Goal: Navigation & Orientation: Understand site structure

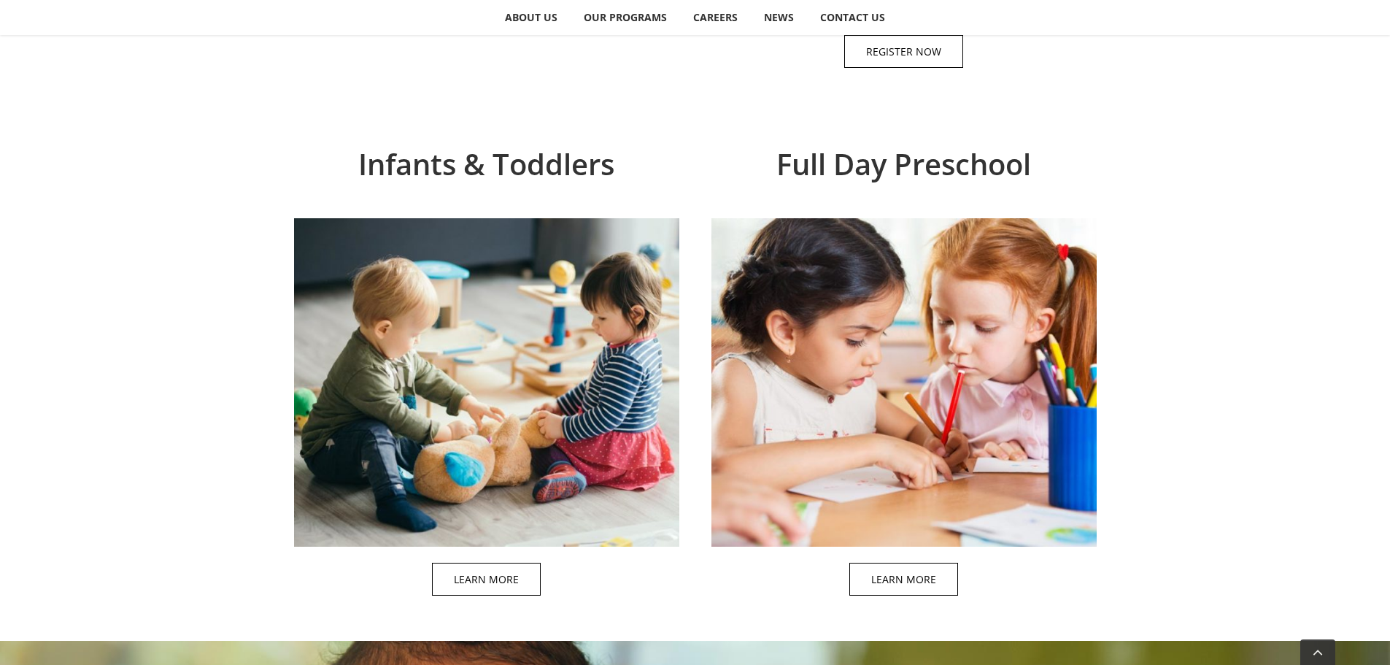
scroll to position [1313, 0]
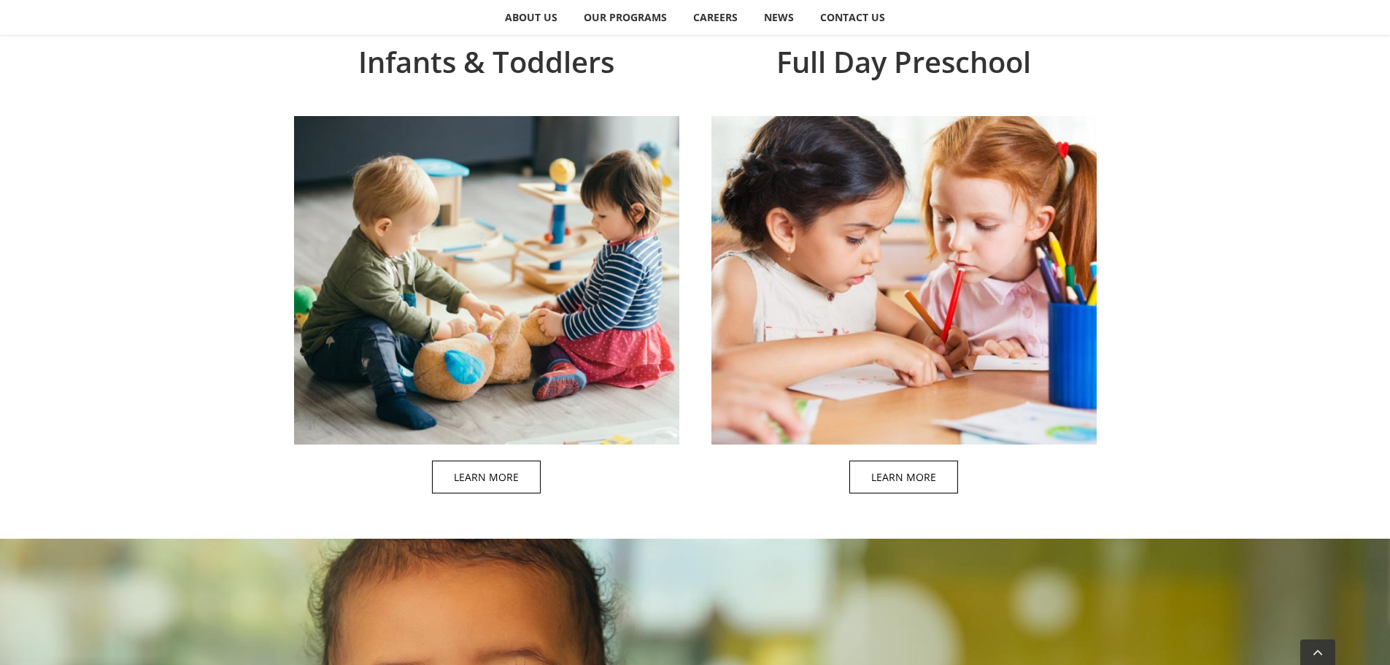
click at [514, 484] on span at bounding box center [501, 275] width 385 height 470
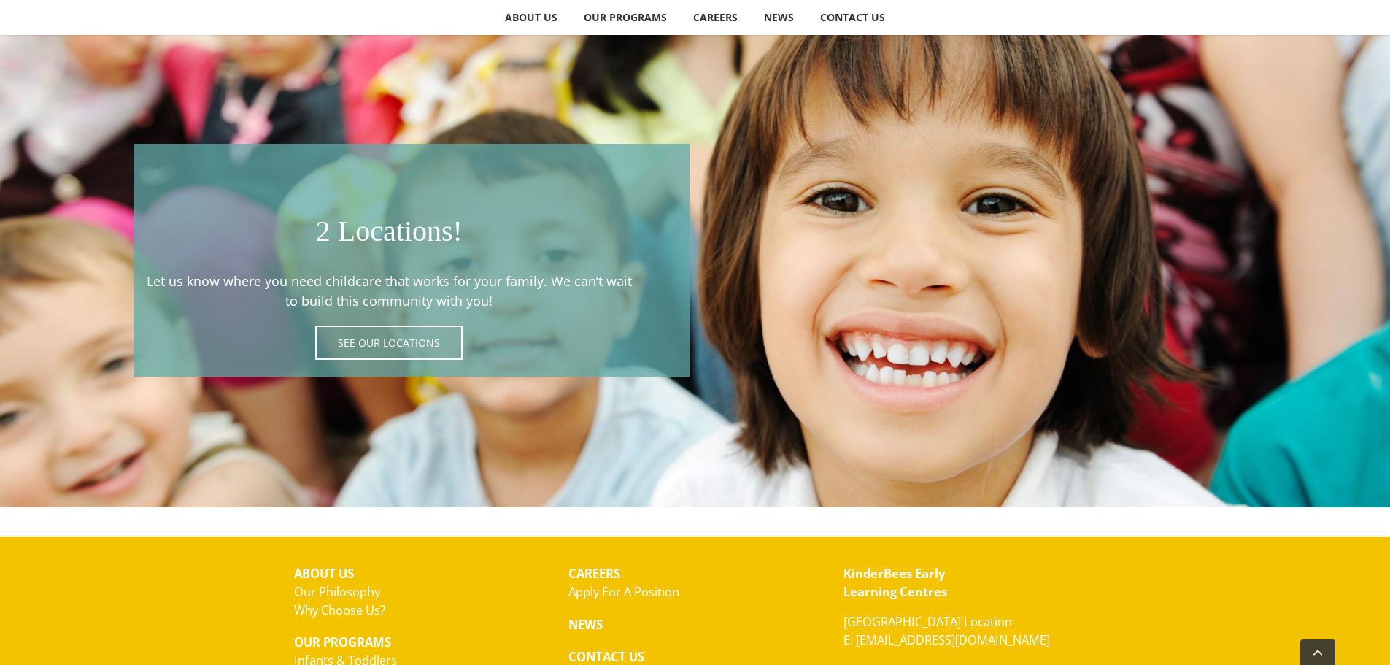
scroll to position [2761, 0]
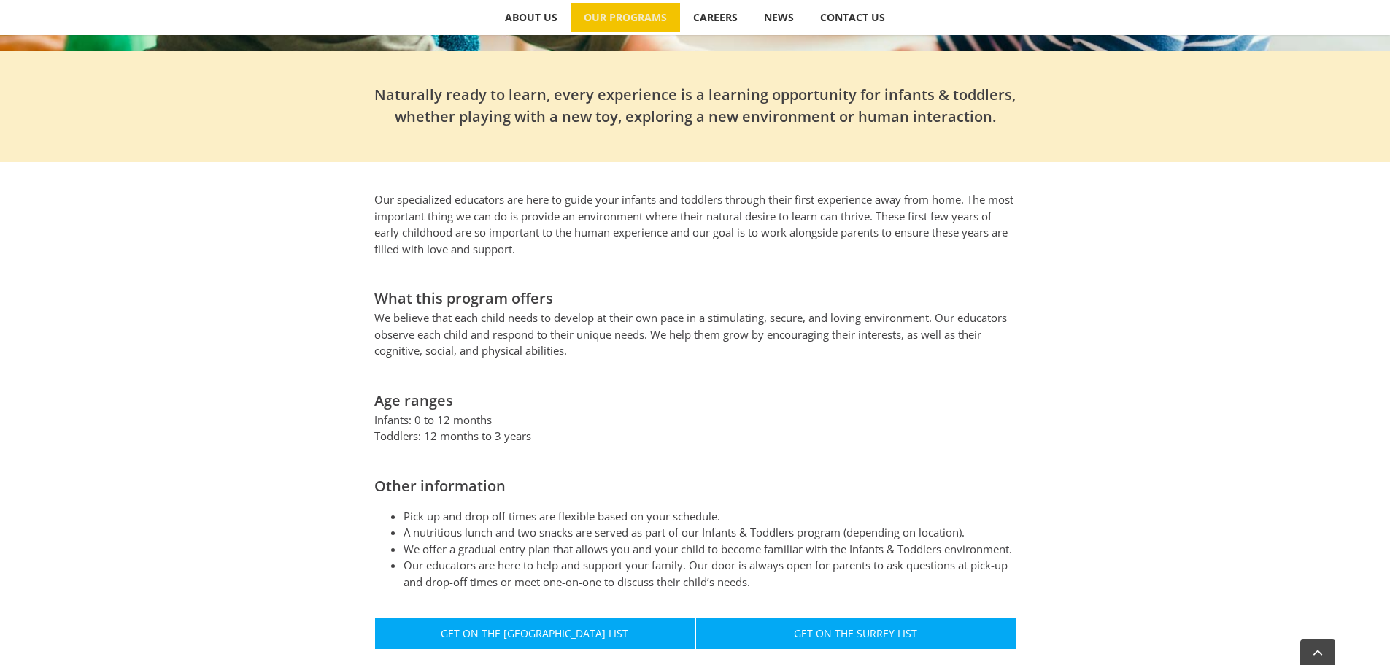
scroll to position [730, 0]
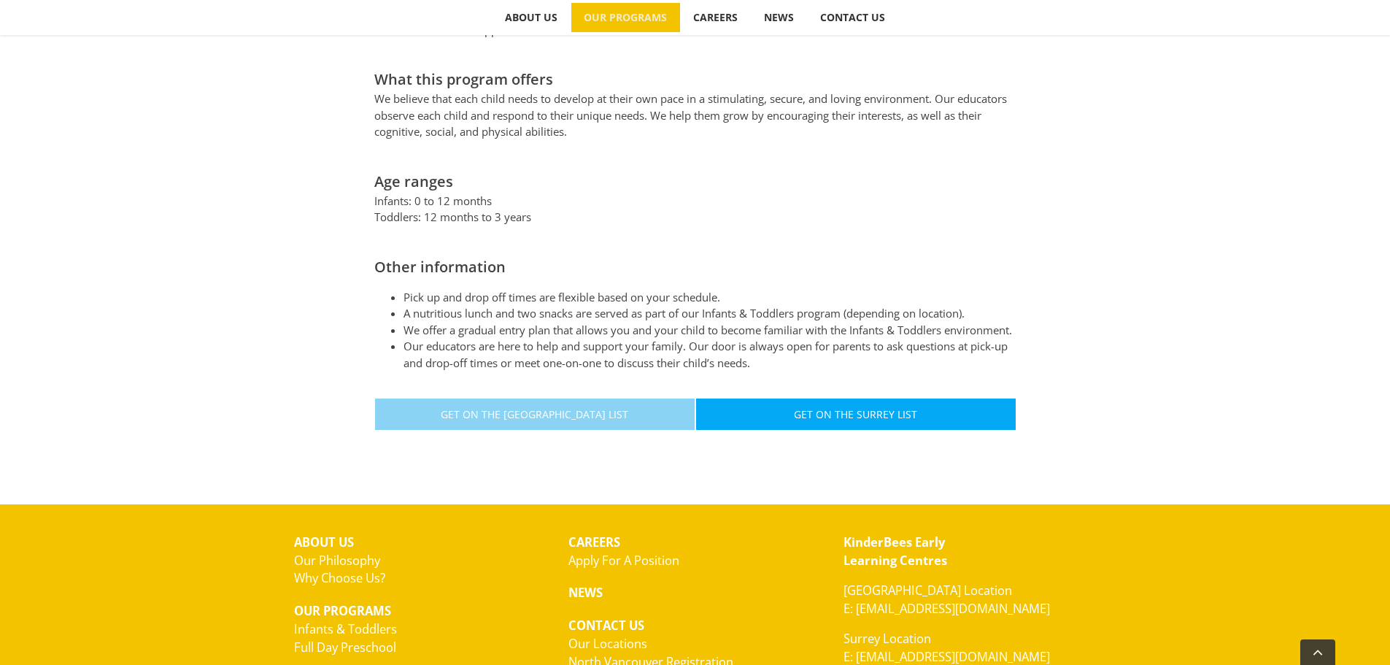
click at [552, 416] on span "Get On The [GEOGRAPHIC_DATA] List" at bounding box center [534, 414] width 187 height 12
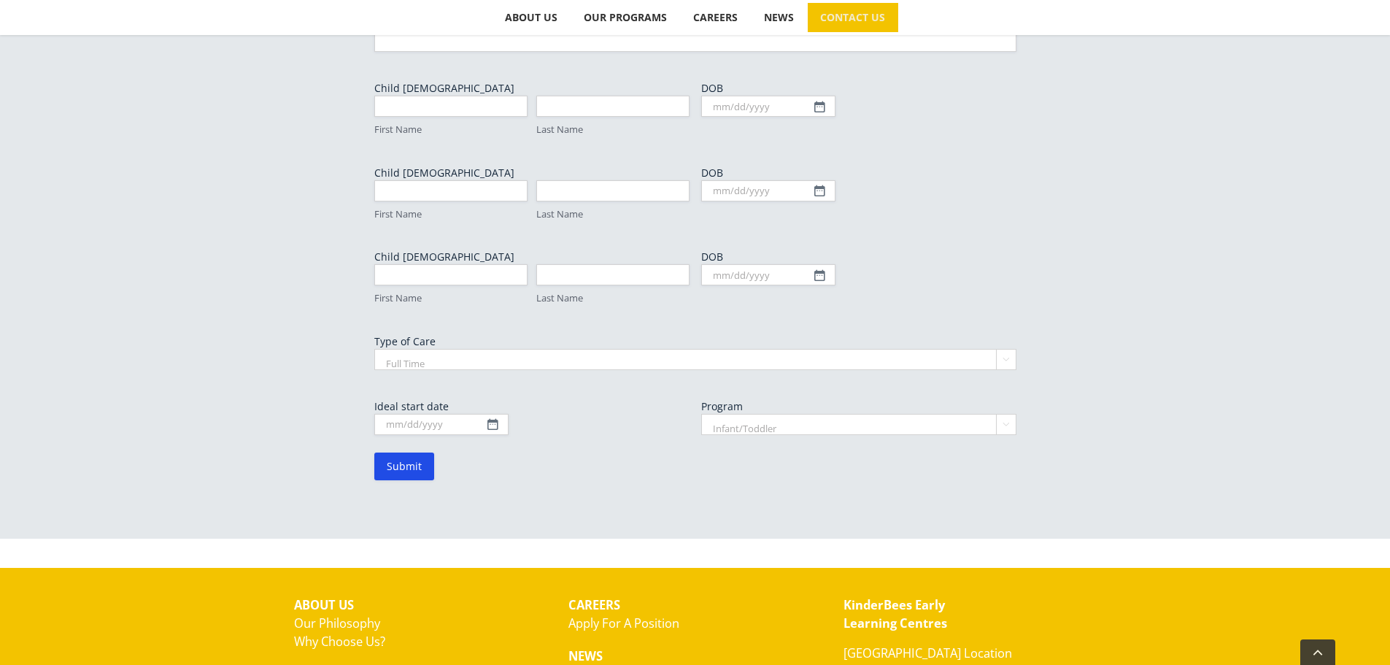
scroll to position [948, 0]
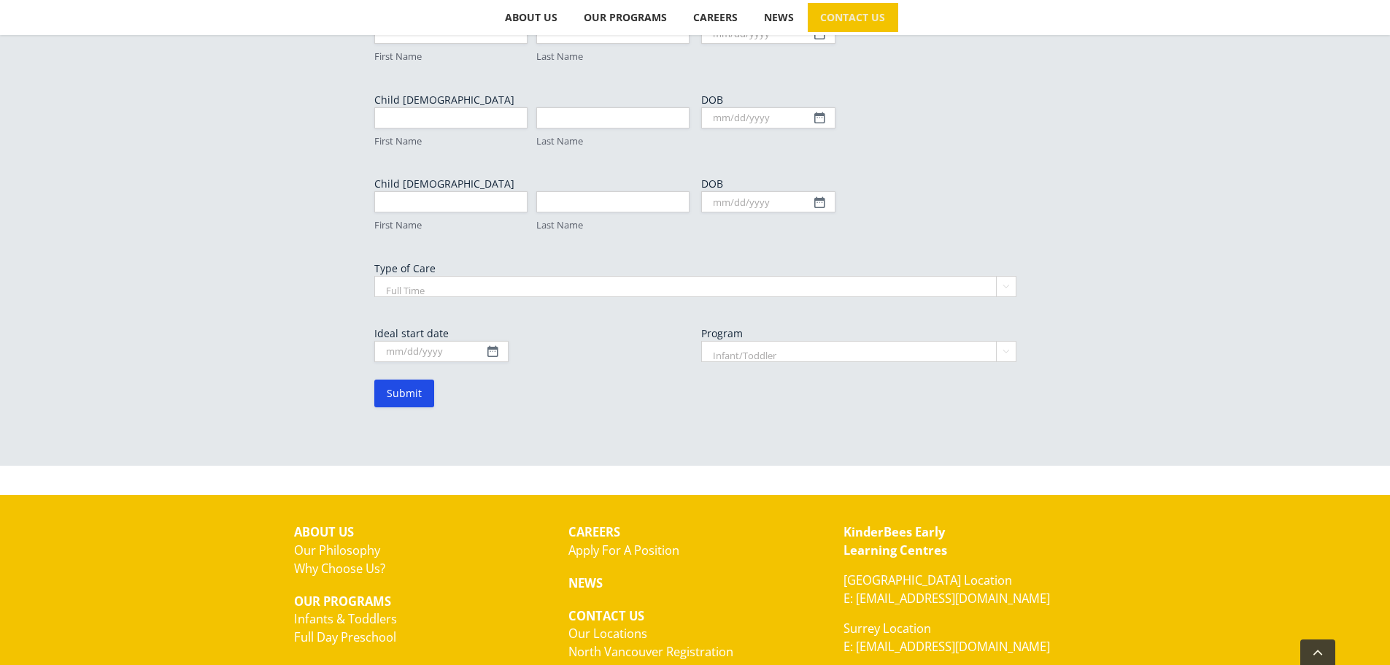
click at [363, 560] on link "Why Choose Us?" at bounding box center [339, 568] width 91 height 17
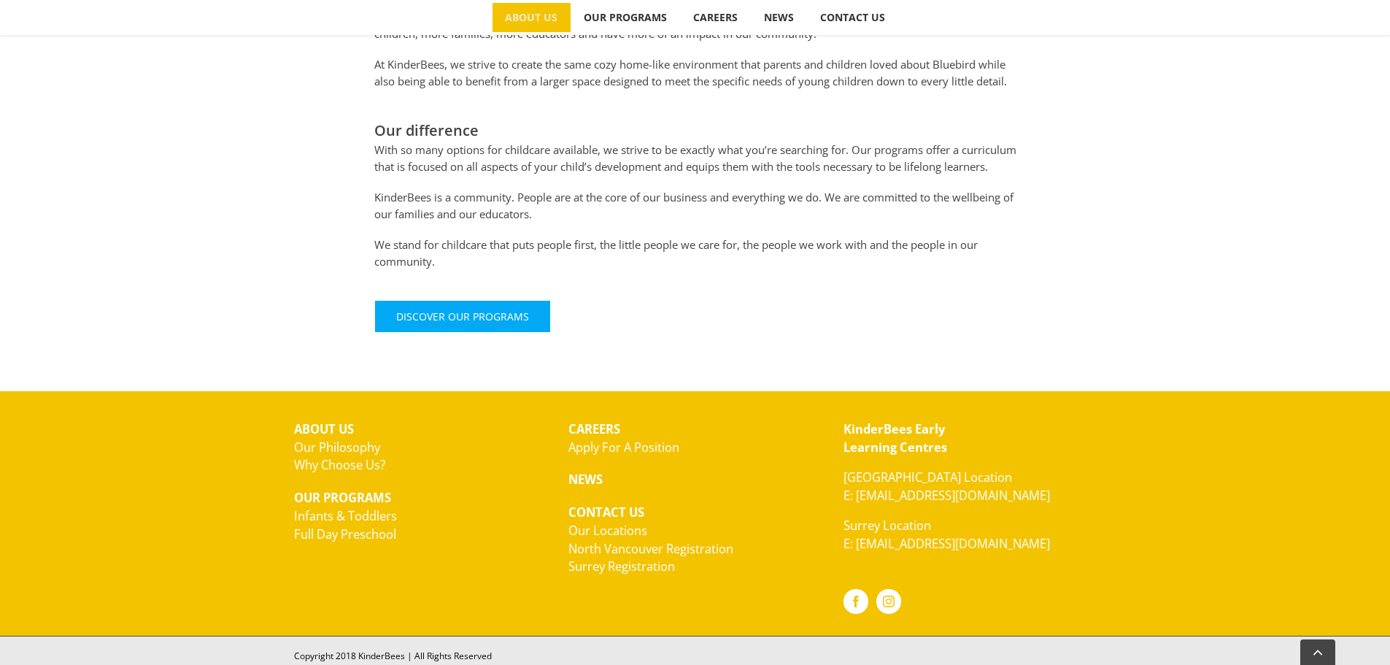
scroll to position [949, 0]
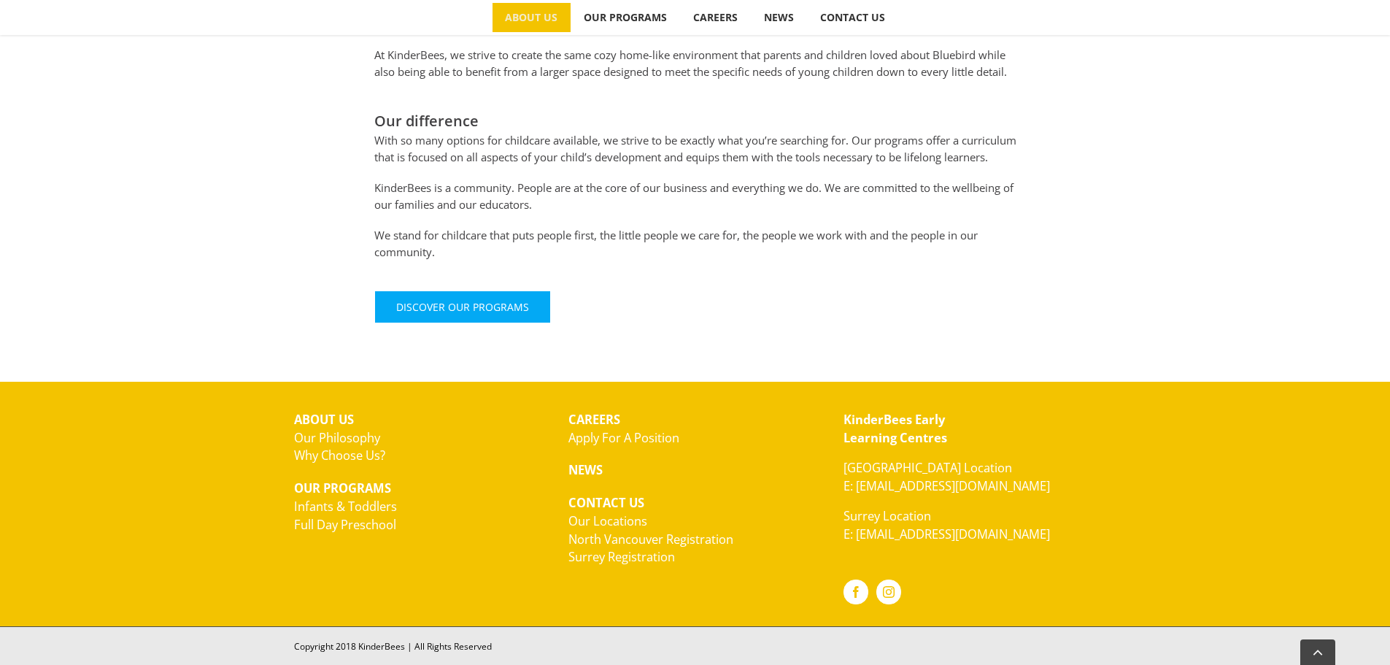
click at [358, 525] on link "Full Day Preschool" at bounding box center [345, 524] width 102 height 17
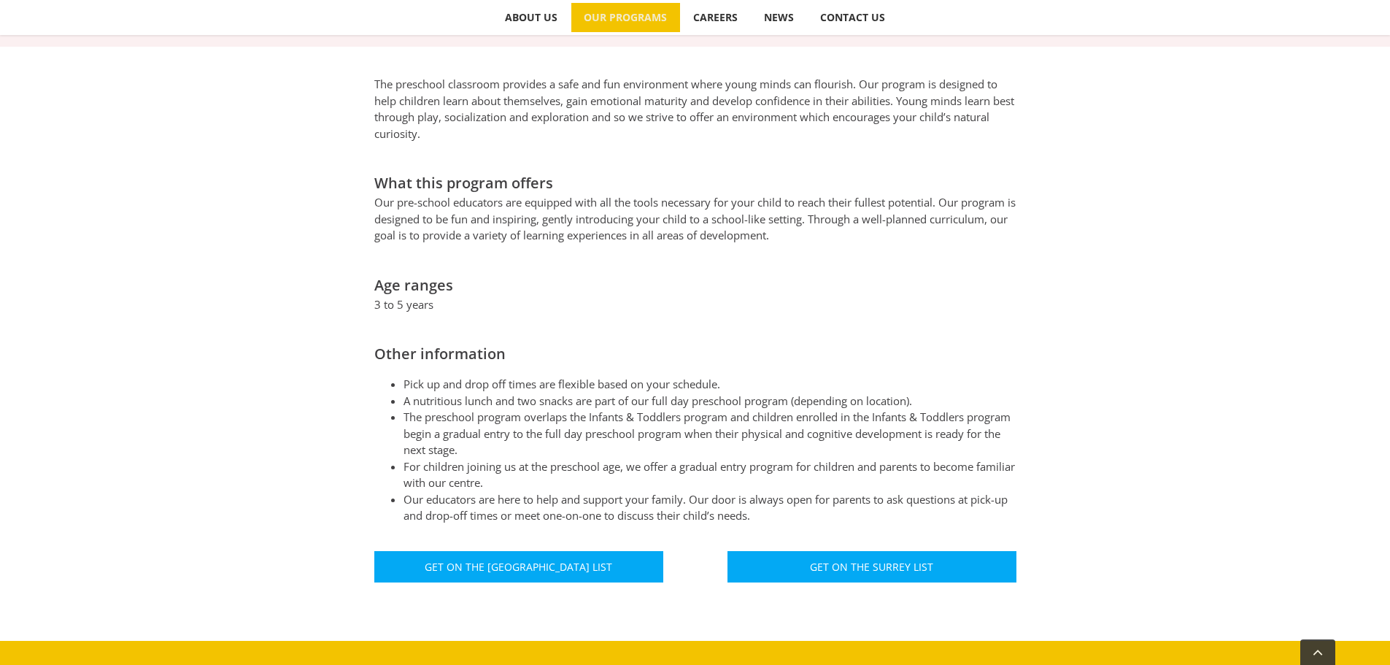
scroll to position [865, 0]
